Goal: Information Seeking & Learning: Find specific page/section

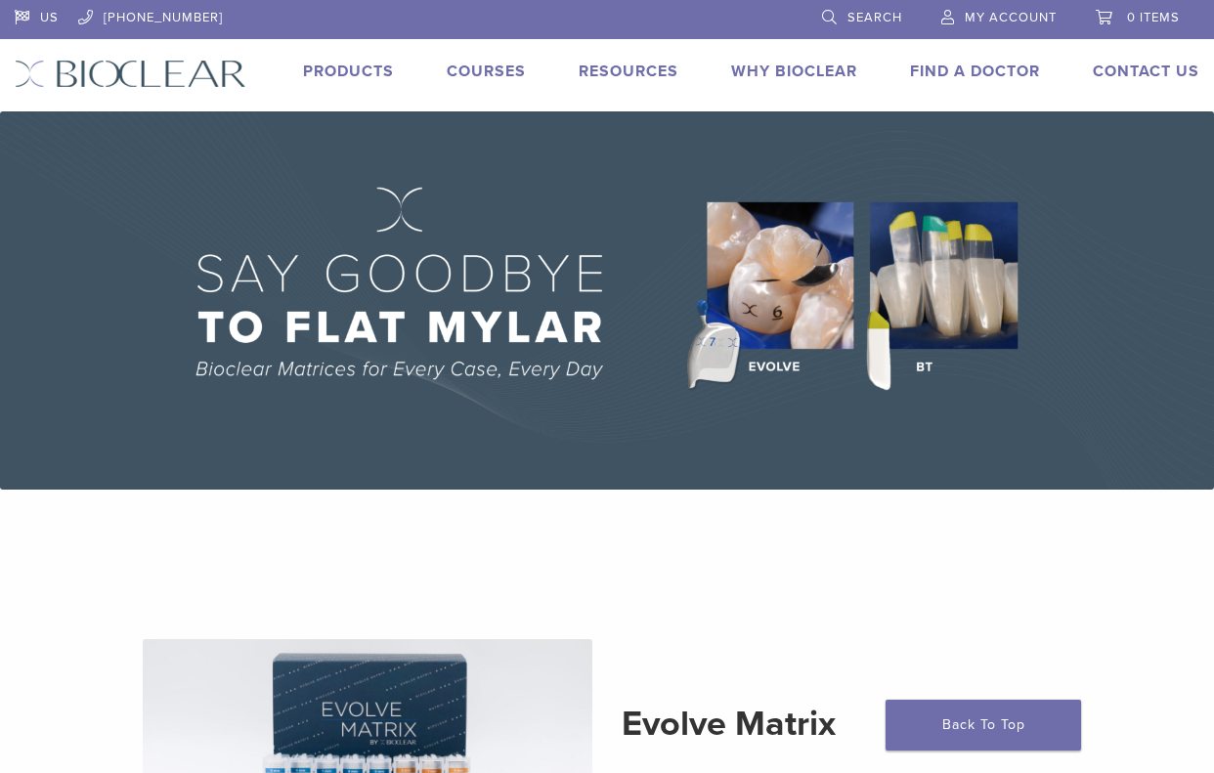
click at [323, 66] on link "Products" at bounding box center [348, 72] width 91 height 20
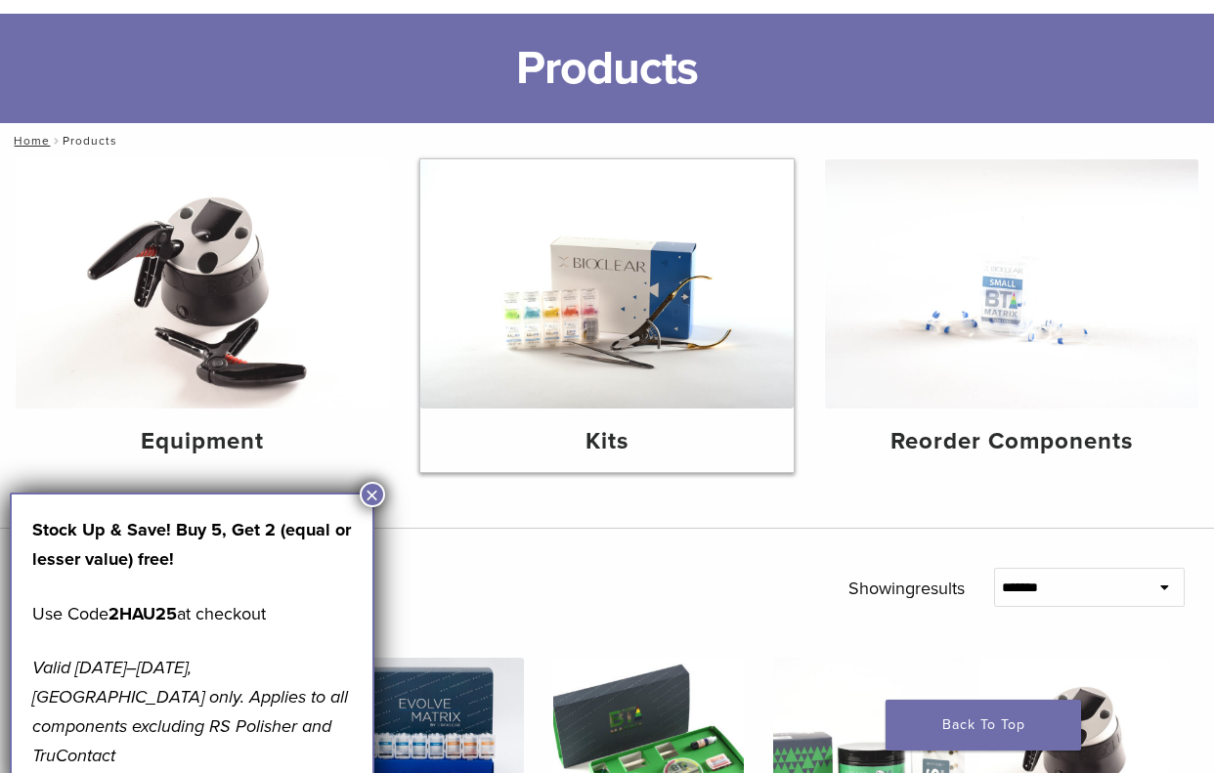
scroll to position [195, 0]
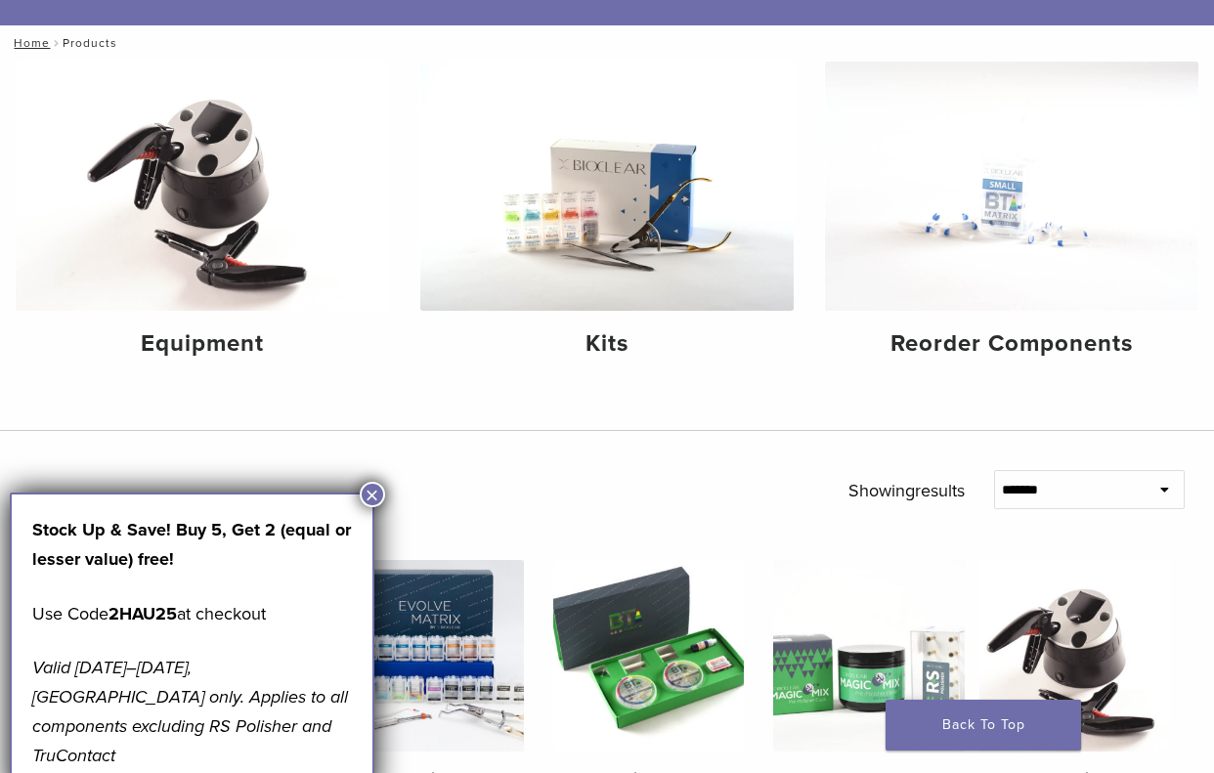
click at [372, 495] on button "×" at bounding box center [372, 494] width 25 height 25
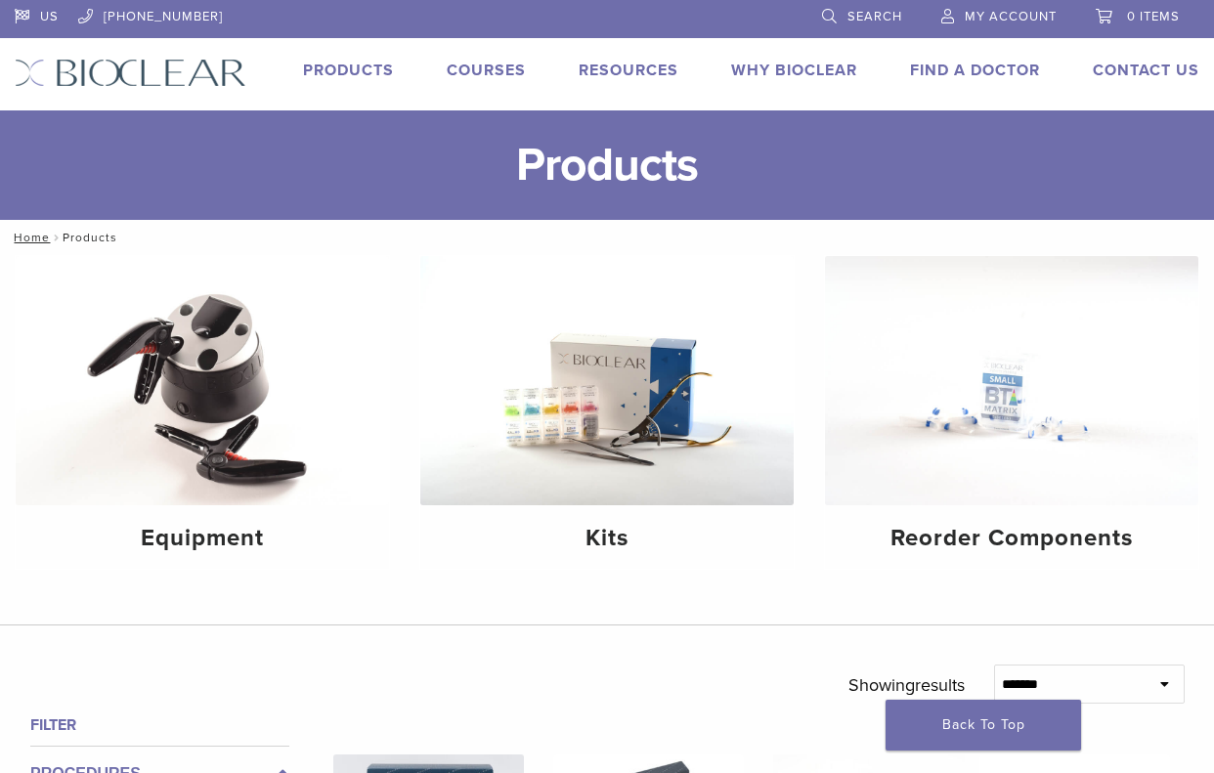
scroll to position [0, 0]
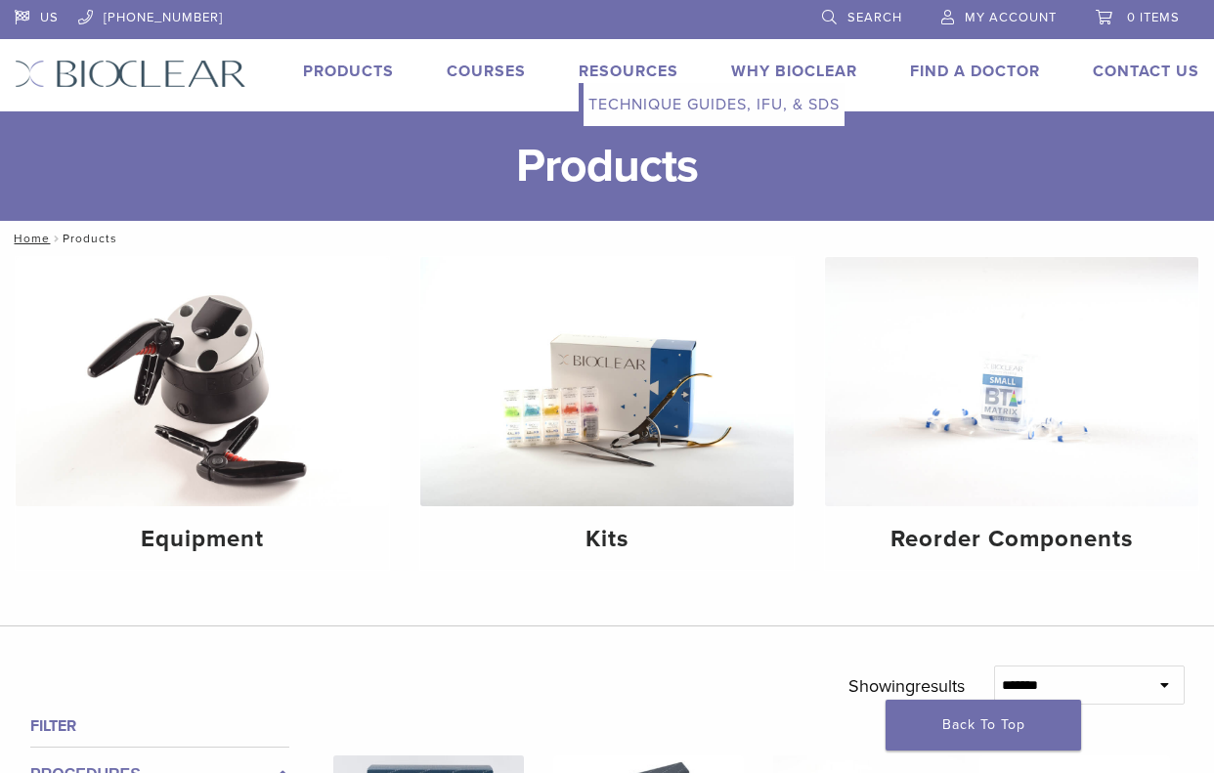
click at [610, 71] on link "Resources" at bounding box center [628, 72] width 100 height 20
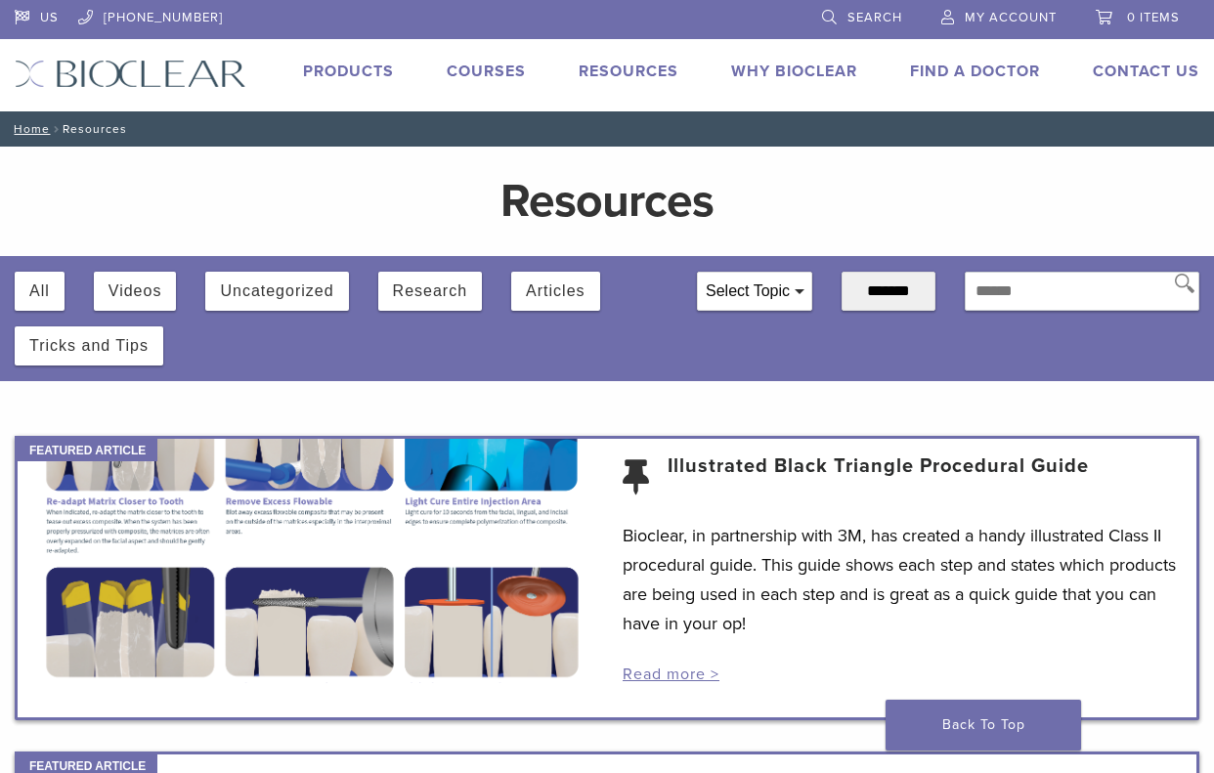
click at [728, 288] on div "Select Topic" at bounding box center [754, 291] width 113 height 37
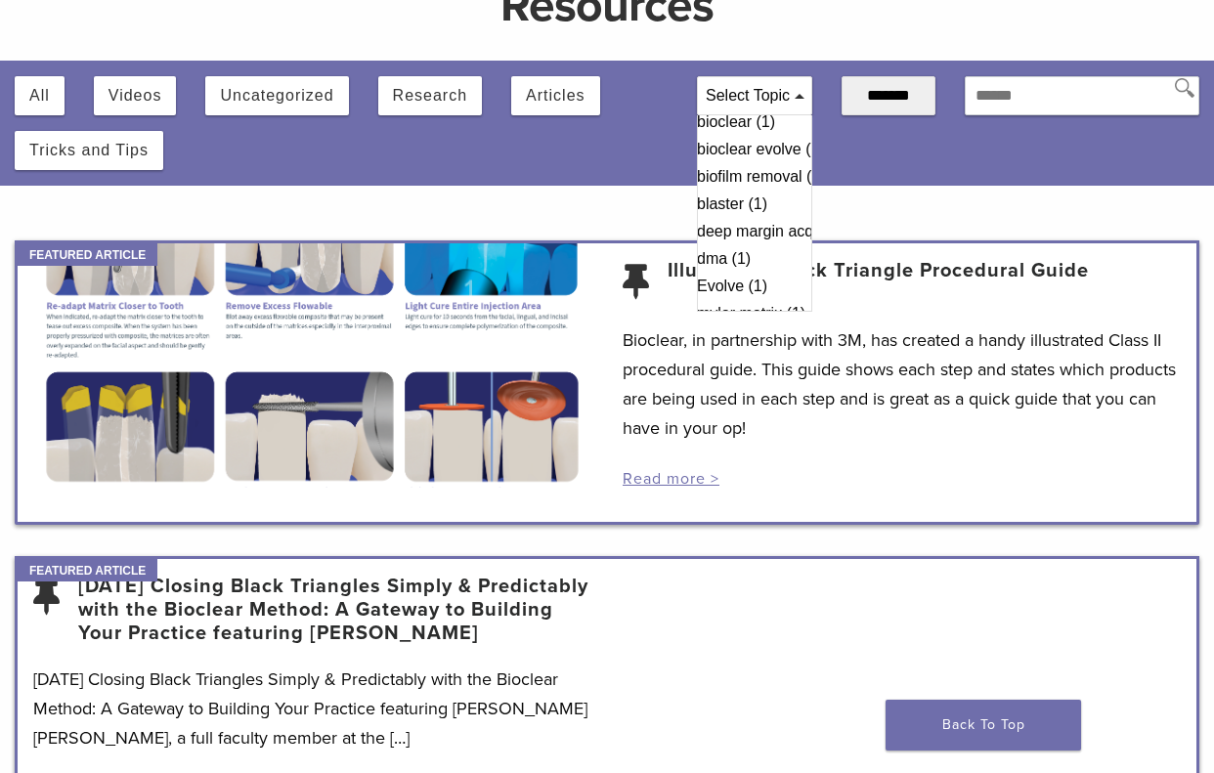
scroll to position [0, 30]
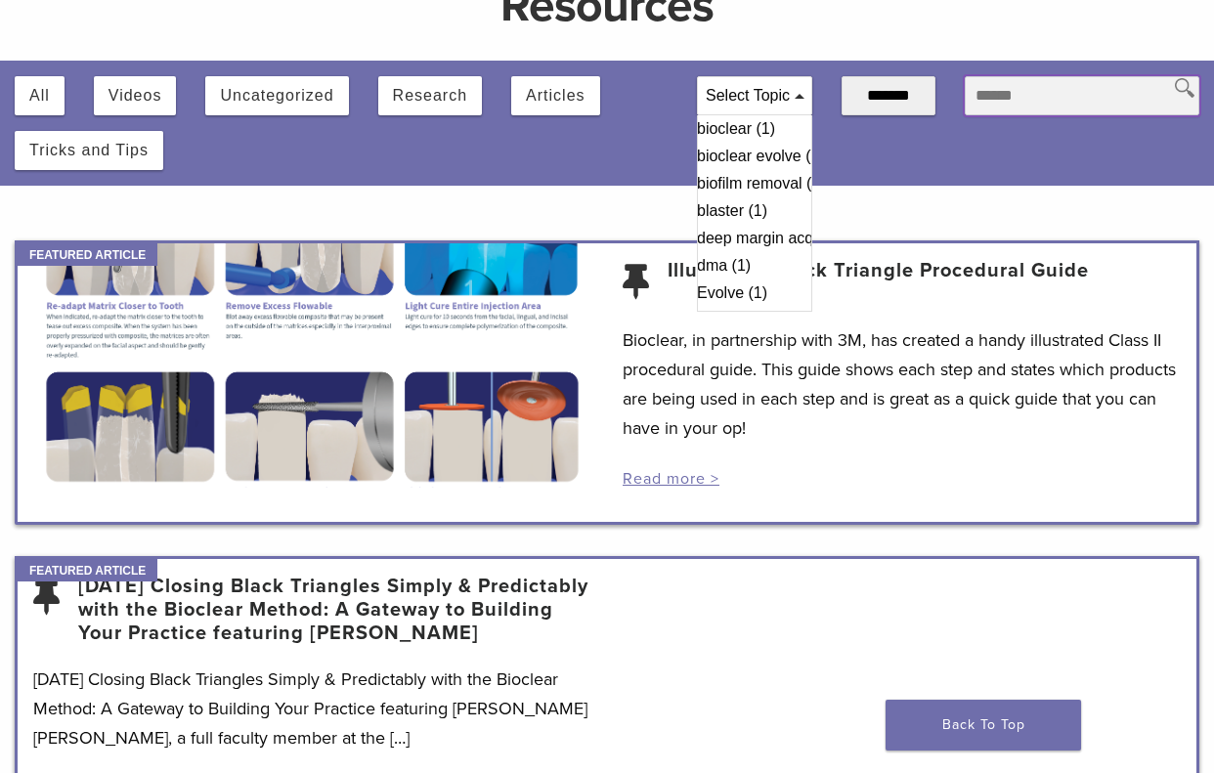
click at [1073, 93] on input "text" at bounding box center [1081, 95] width 235 height 39
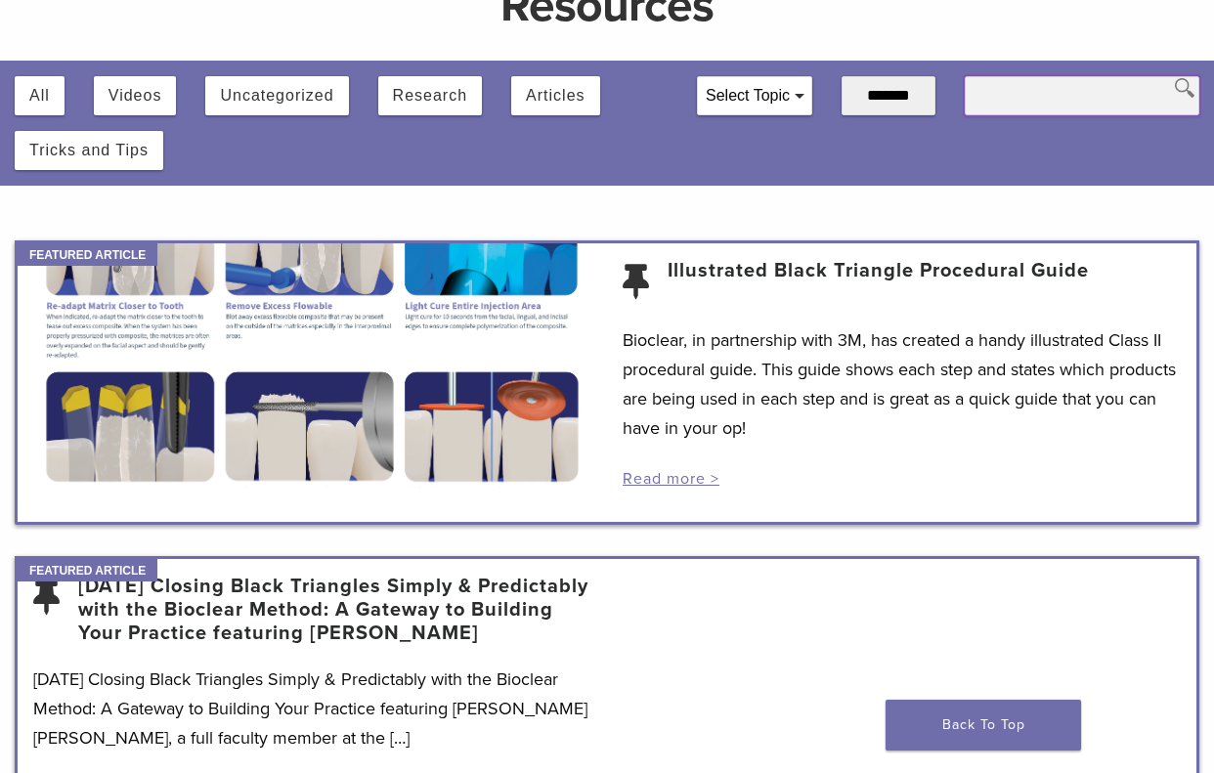
type input "*"
click at [1165, 101] on input "*********" at bounding box center [1081, 95] width 235 height 39
type input "*********"
